Goal: Information Seeking & Learning: Learn about a topic

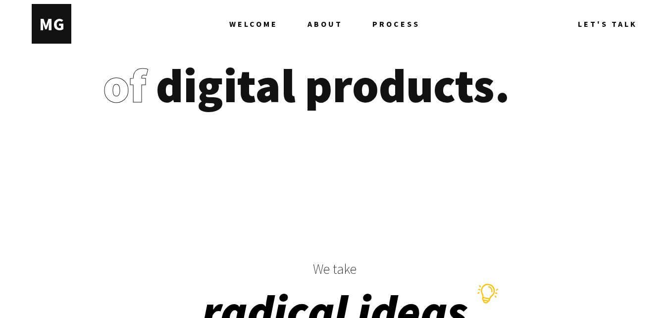
scroll to position [1070, 0]
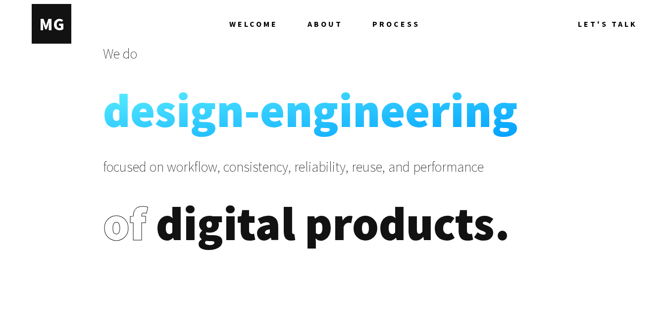
click at [335, 21] on span "ABOUT" at bounding box center [325, 24] width 35 height 40
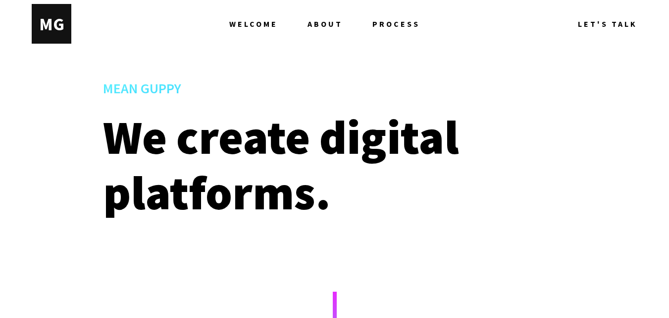
click at [358, 136] on h2 "We create digital platforms." at bounding box center [334, 164] width 463 height 111
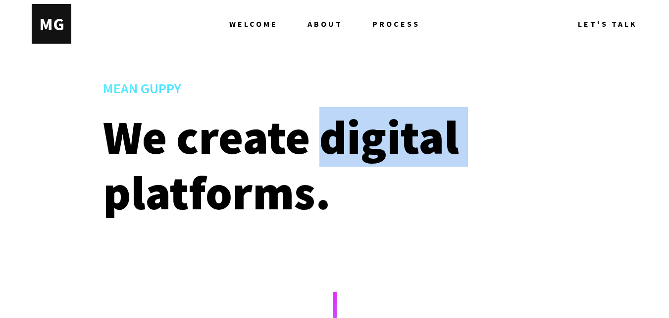
click at [358, 136] on h2 "We create digital platforms." at bounding box center [334, 164] width 463 height 111
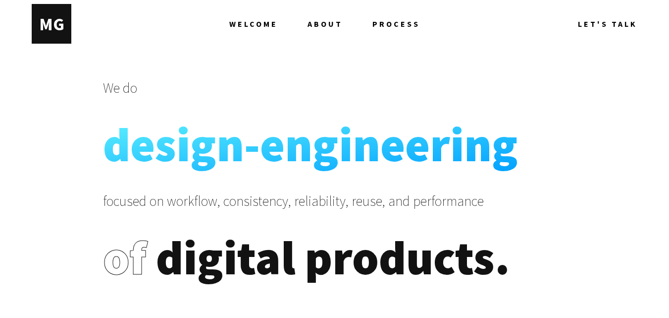
scroll to position [1035, 0]
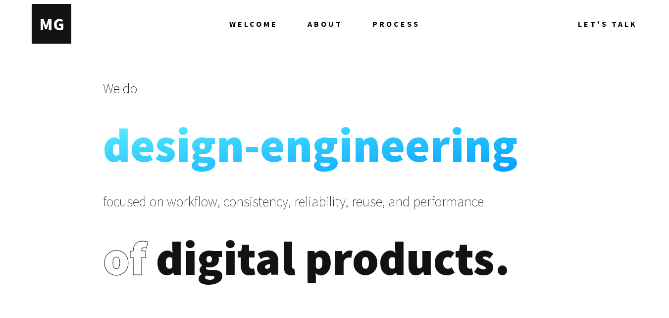
click at [191, 207] on p "focused on workflow, consistency, reliability, reuse, and performance" at bounding box center [334, 211] width 463 height 38
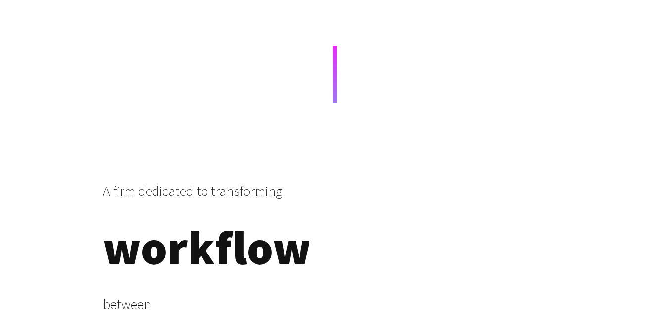
scroll to position [292, 0]
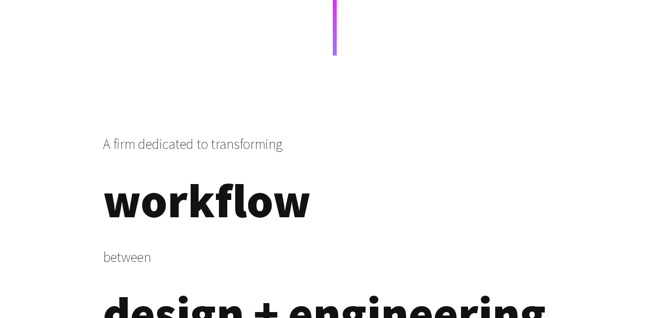
click at [242, 150] on p "A firm dedicated to transforming" at bounding box center [334, 154] width 463 height 38
